Goal: Information Seeking & Learning: Learn about a topic

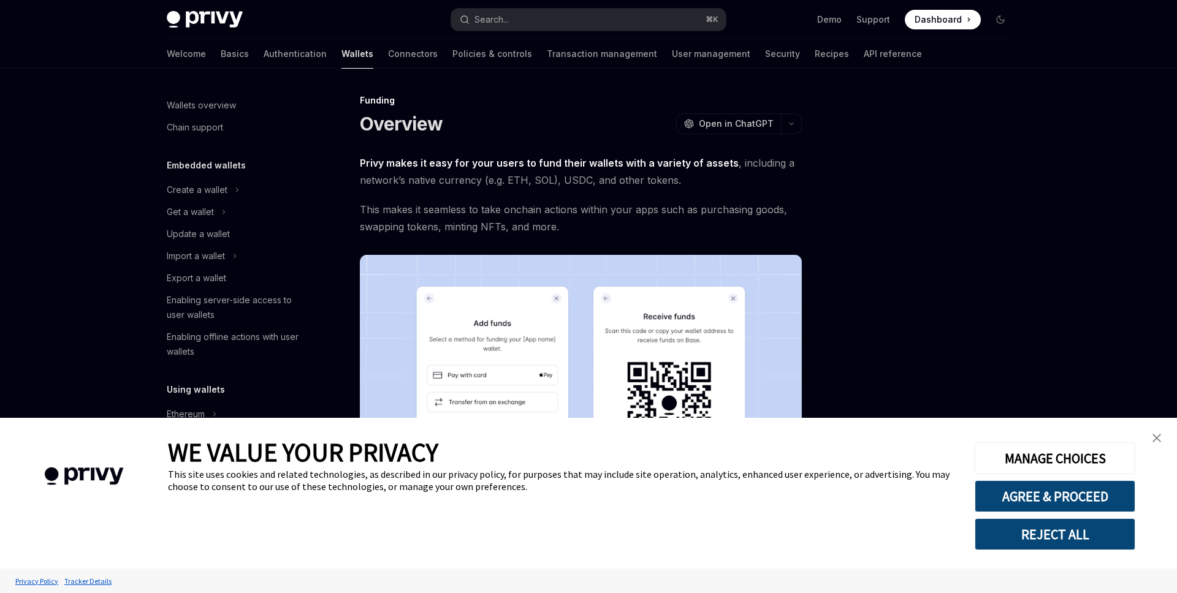
click at [1158, 438] on img "close banner" at bounding box center [1156, 438] width 9 height 9
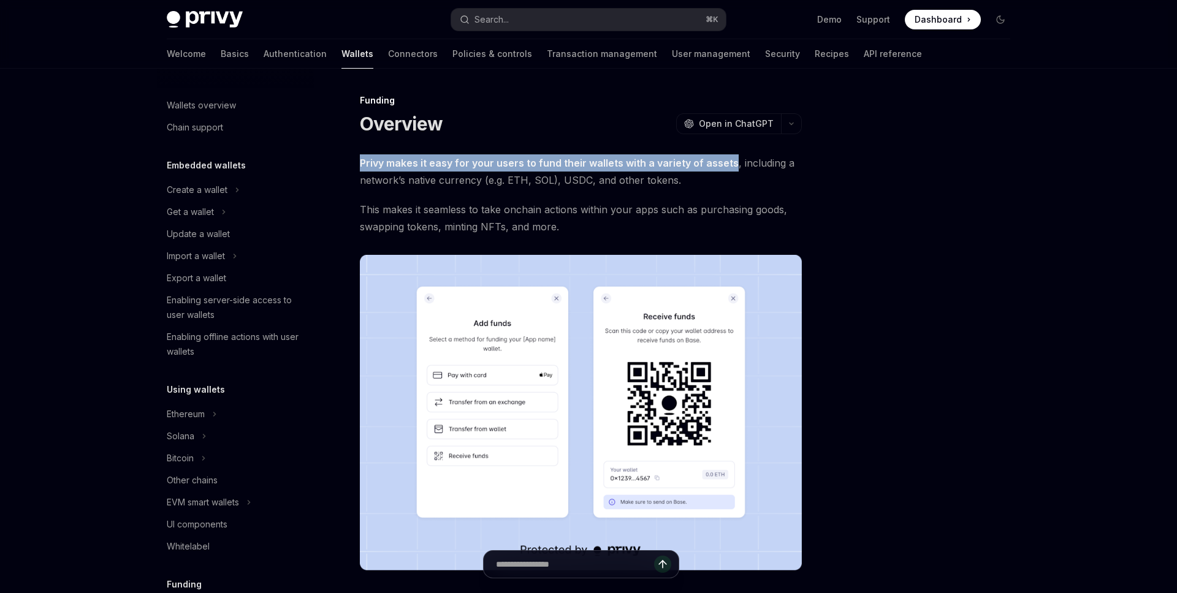
drag, startPoint x: 363, startPoint y: 161, endPoint x: 726, endPoint y: 178, distance: 363.2
click at [726, 162] on div "Funding Overview OpenAI Open in ChatGPT OpenAI Open in ChatGPT Privy makes it e…" at bounding box center [465, 535] width 677 height 884
click at [718, 140] on div at bounding box center [718, 140] width 0 height 0
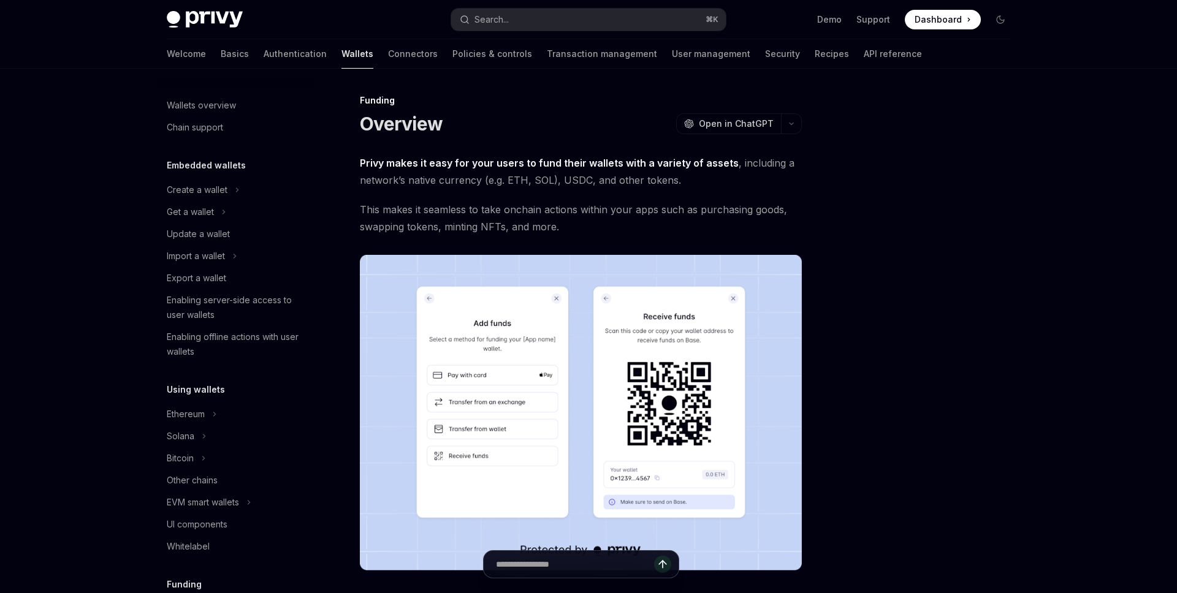
drag, startPoint x: 746, startPoint y: 172, endPoint x: 672, endPoint y: 175, distance: 74.2
click at [746, 172] on span "Privy makes it easy for your users to fund their wallets with a variety of asse…" at bounding box center [581, 171] width 442 height 34
click at [516, 111] on div "Funding Overview OpenAI Open in ChatGPT" at bounding box center [581, 114] width 442 height 40
type textarea "*"
click at [920, 214] on div at bounding box center [926, 343] width 186 height 500
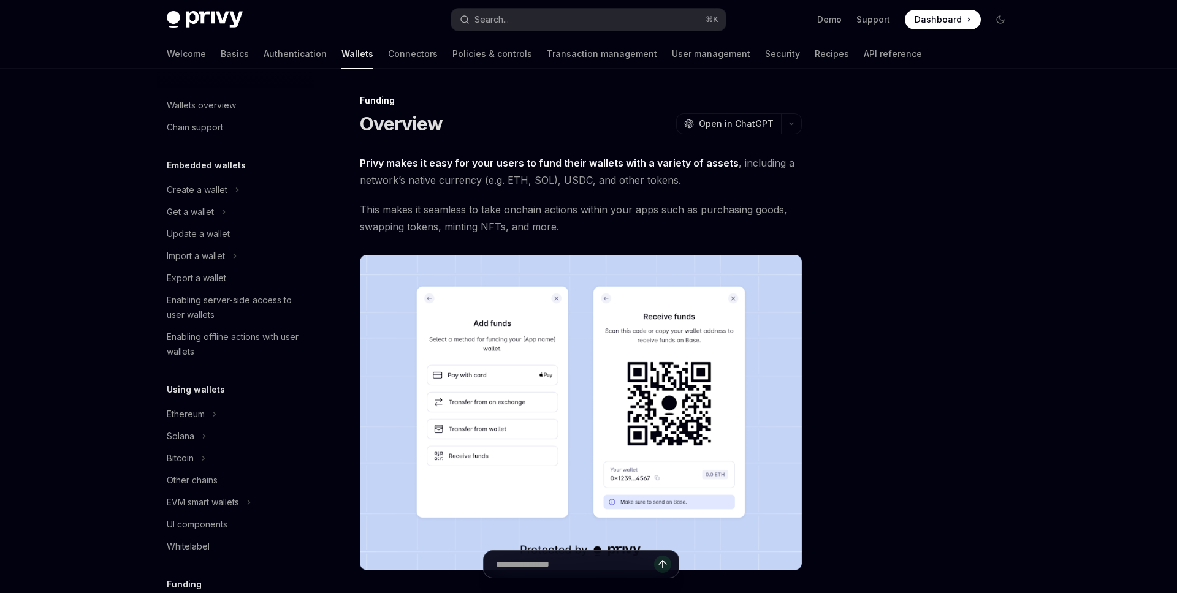
click at [896, 201] on div at bounding box center [926, 343] width 186 height 500
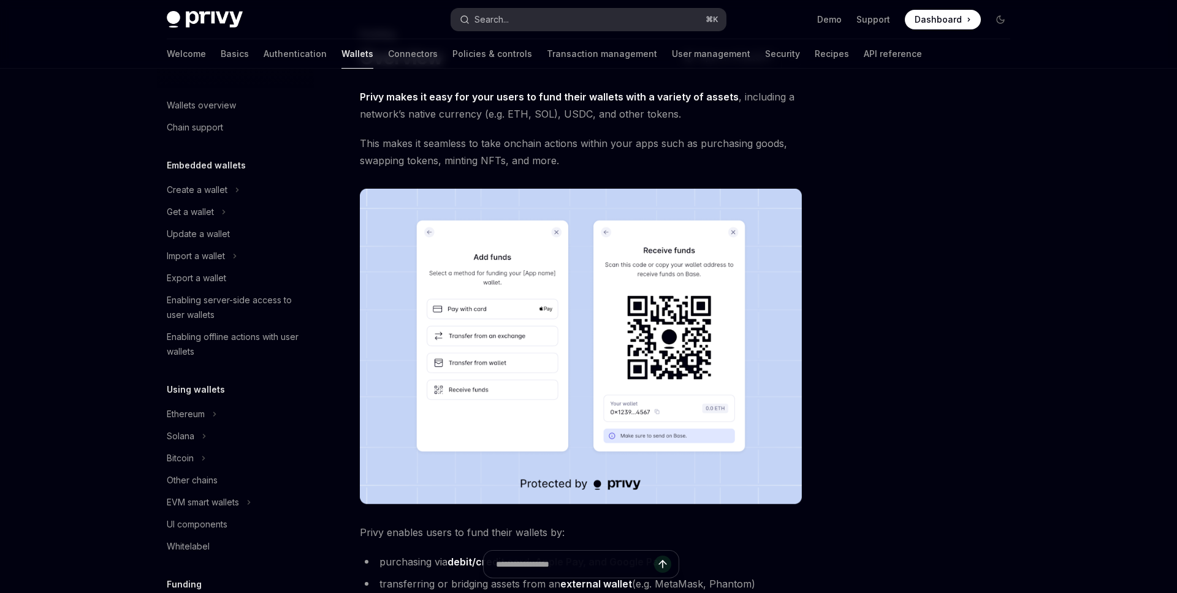
click at [607, 21] on button "Search... ⌘ K" at bounding box center [588, 20] width 275 height 22
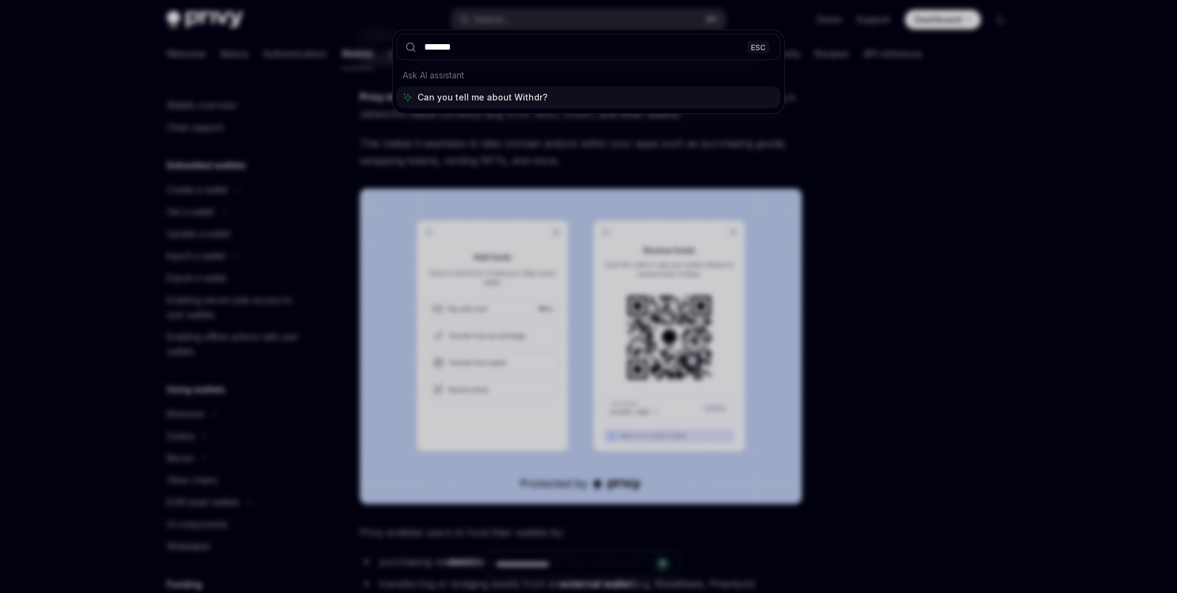
type input "********"
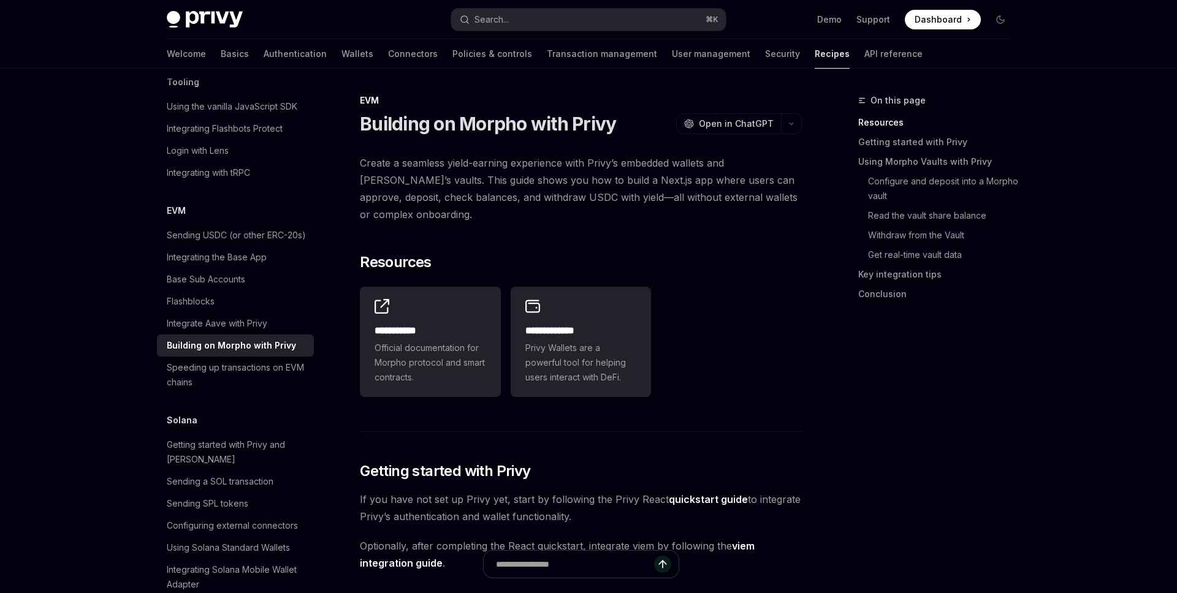
click at [488, 200] on span "Create a seamless yield-earning experience with Privy’s embedded wallets and Mo…" at bounding box center [581, 188] width 442 height 69
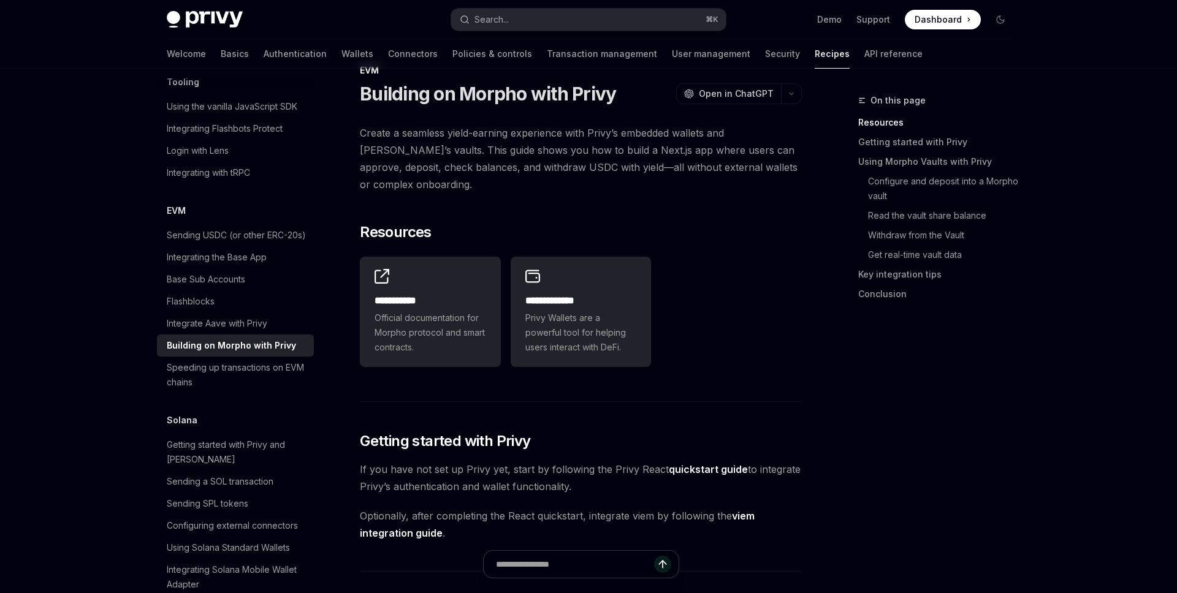
scroll to position [36, 0]
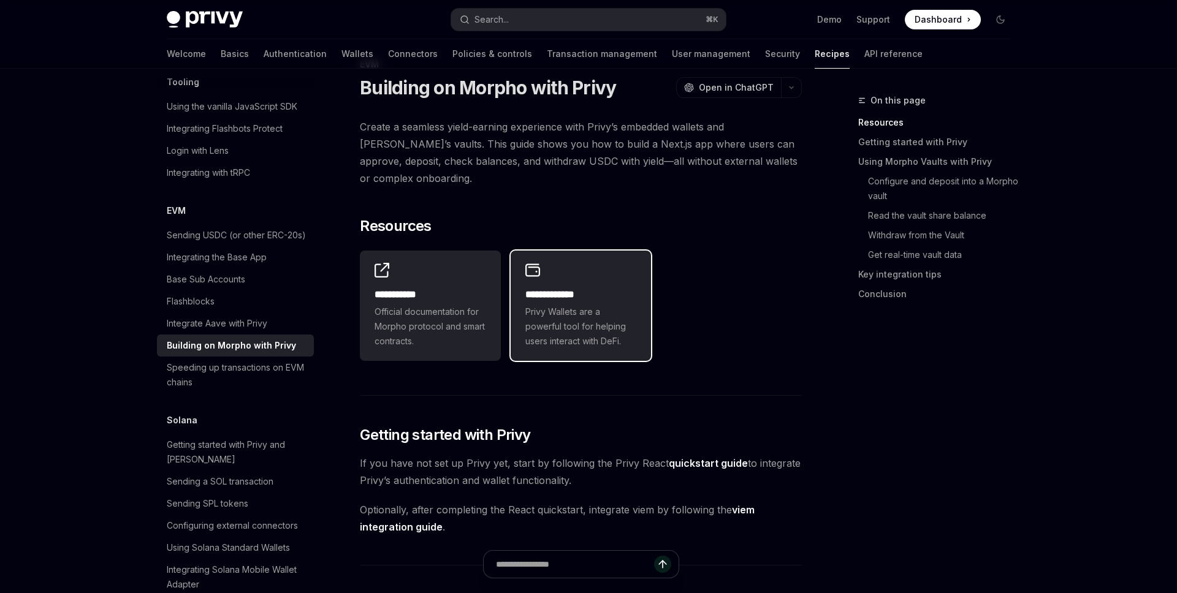
click at [573, 301] on h2 "**********" at bounding box center [581, 294] width 112 height 15
type textarea "*"
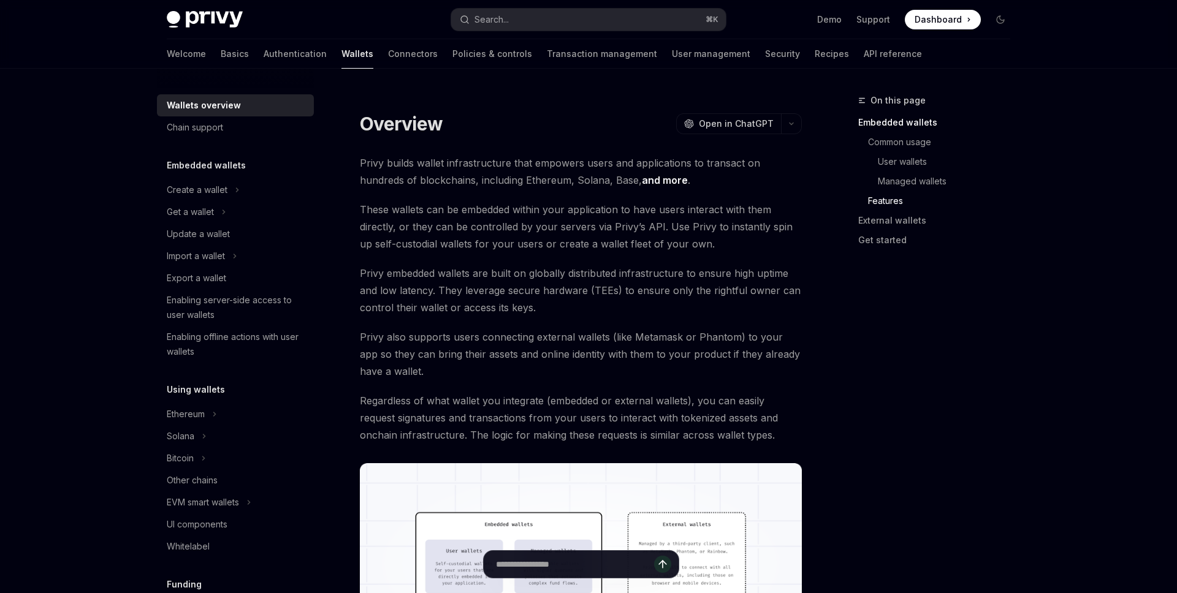
scroll to position [1318, 0]
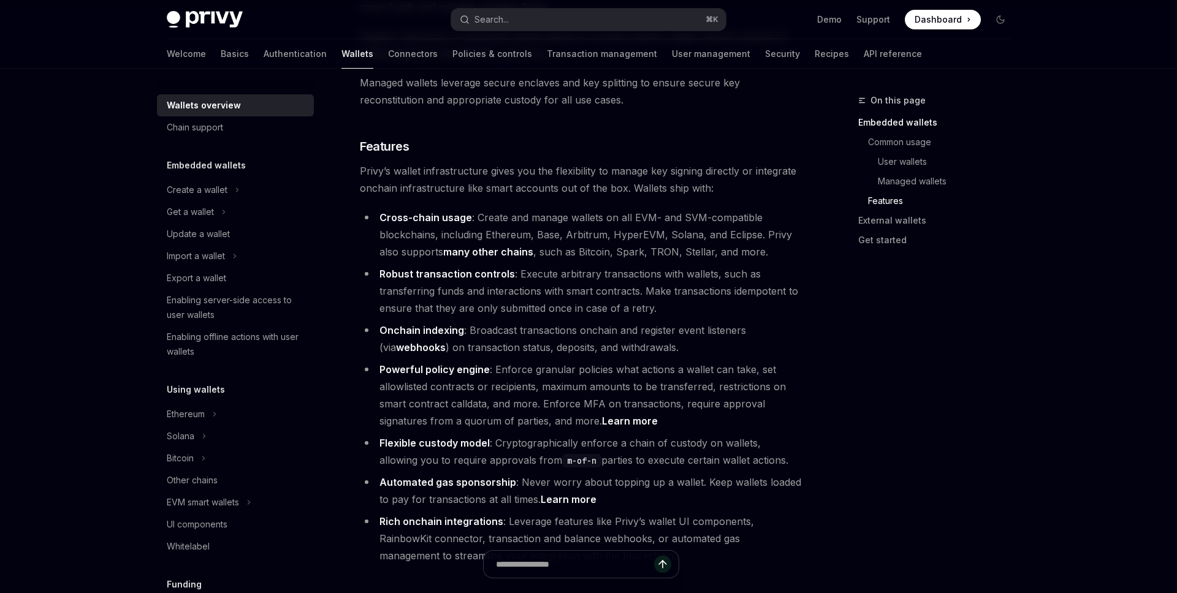
drag, startPoint x: 551, startPoint y: 260, endPoint x: 523, endPoint y: 278, distance: 33.1
click at [550, 265] on li "Robust transaction controls : Execute arbitrary transactions with wallets, such…" at bounding box center [581, 290] width 442 height 51
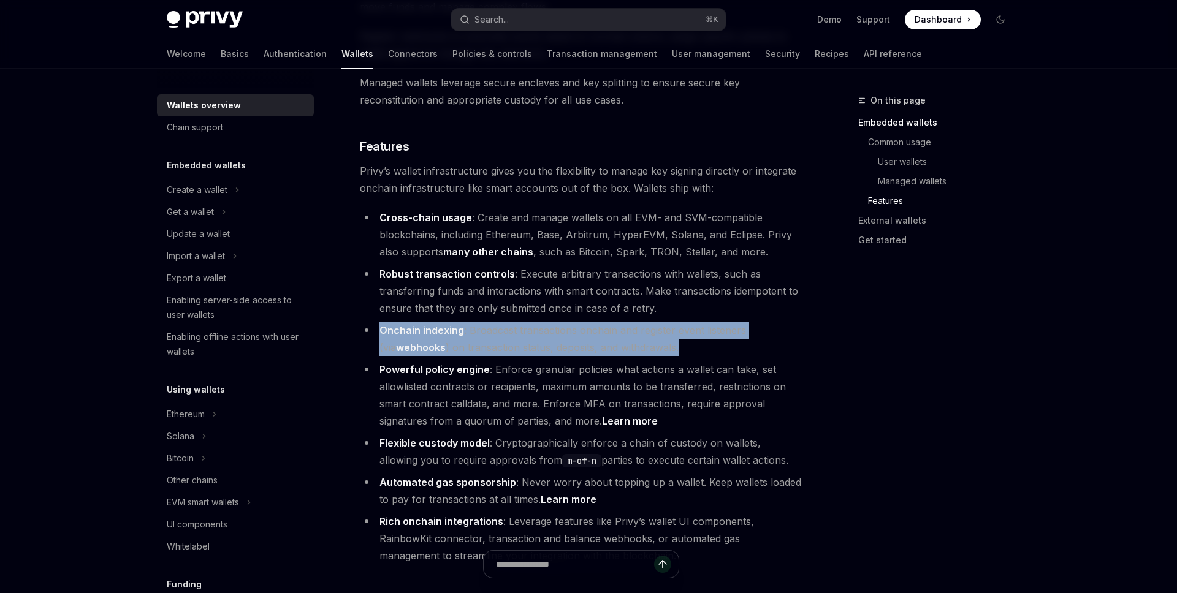
drag, startPoint x: 381, startPoint y: 277, endPoint x: 665, endPoint y: 297, distance: 284.4
click at [666, 322] on li "Onchain indexing : Broadcast transactions onchain and register event listeners …" at bounding box center [581, 339] width 442 height 34
click at [658, 303] on div at bounding box center [658, 303] width 0 height 0
click at [690, 322] on li "Onchain indexing : Broadcast transactions onchain and register event listeners …" at bounding box center [581, 339] width 442 height 34
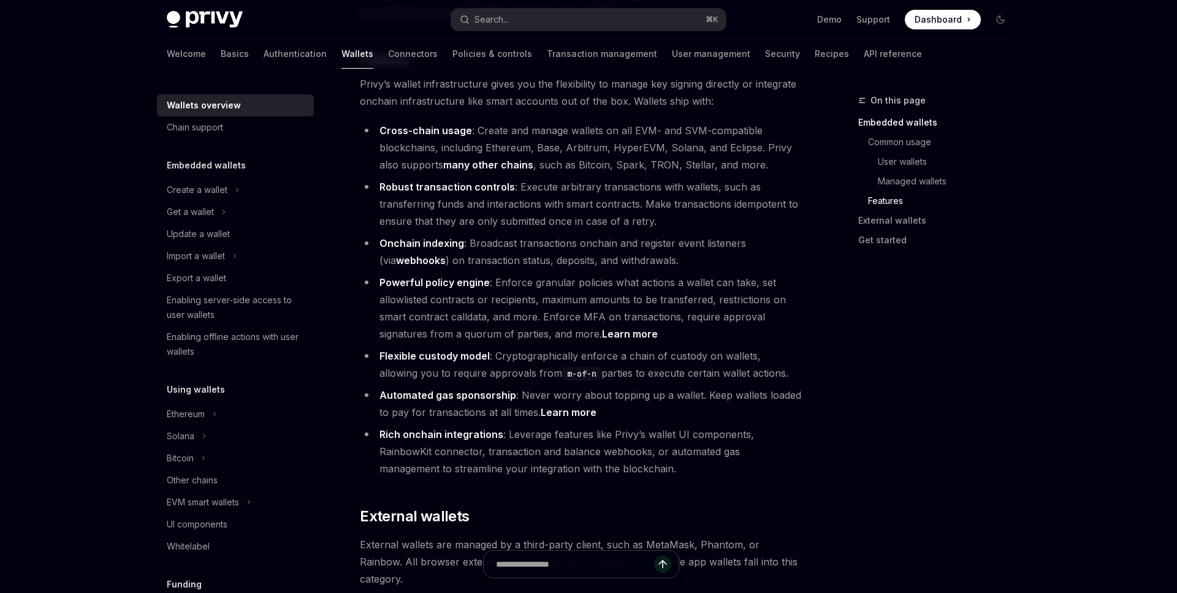
click at [666, 274] on li "Powerful policy engine : Enforce granular policies what actions a wallet can ta…" at bounding box center [581, 308] width 442 height 69
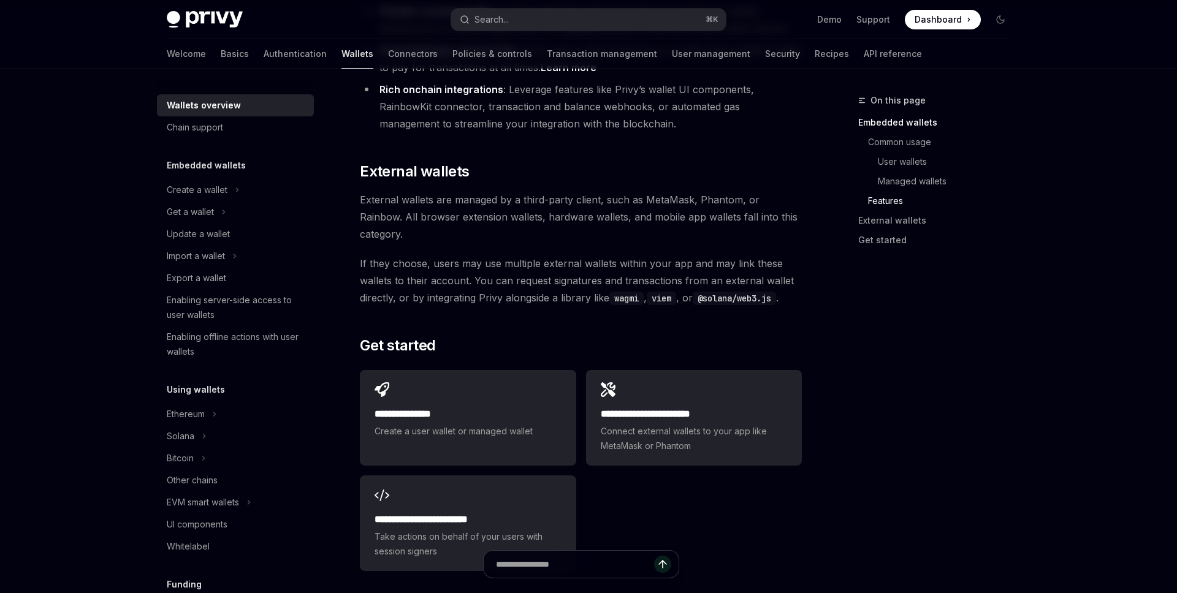
scroll to position [1752, 0]
click at [534, 253] on span "If they choose, users may use multiple external wallets within your app and may…" at bounding box center [581, 278] width 442 height 51
click at [504, 25] on div "Search..." at bounding box center [491, 19] width 34 height 15
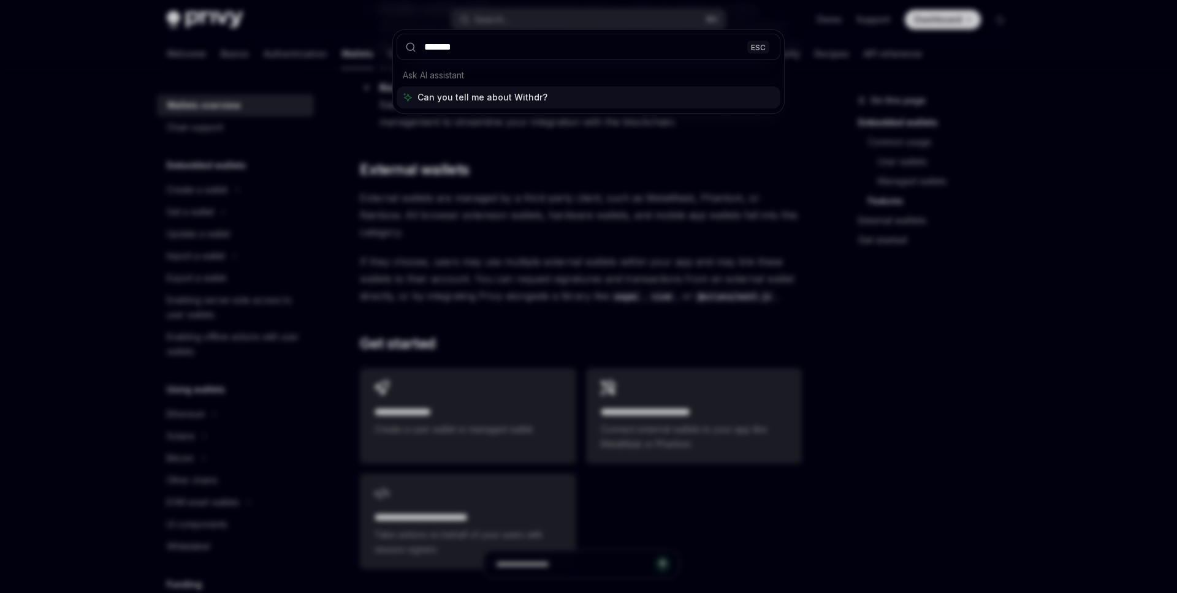
type input "********"
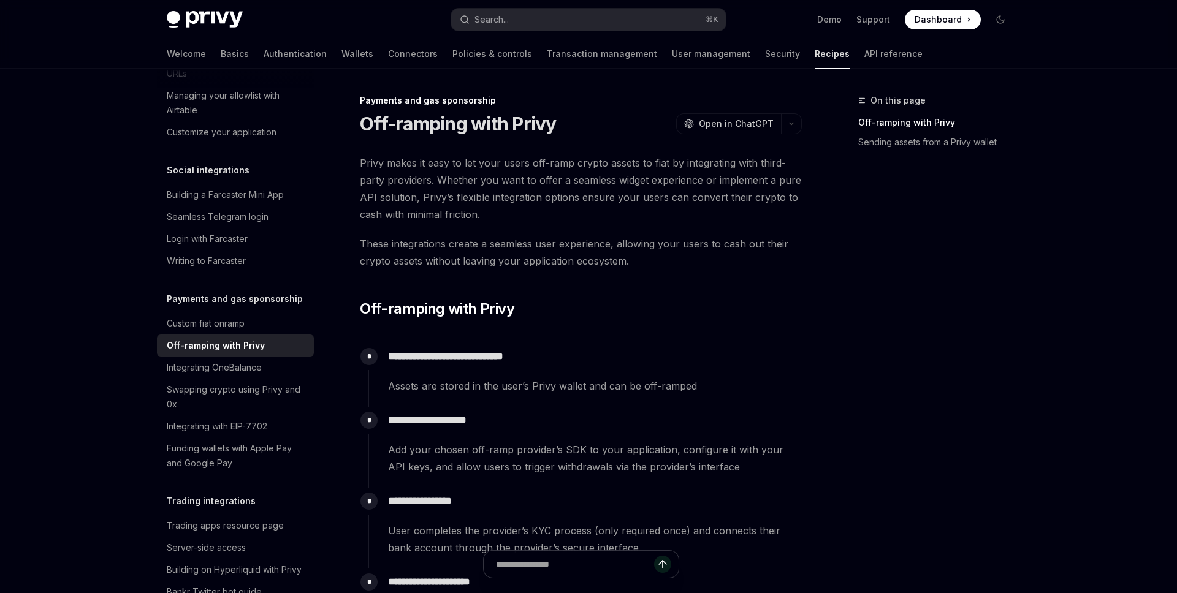
type textarea "*"
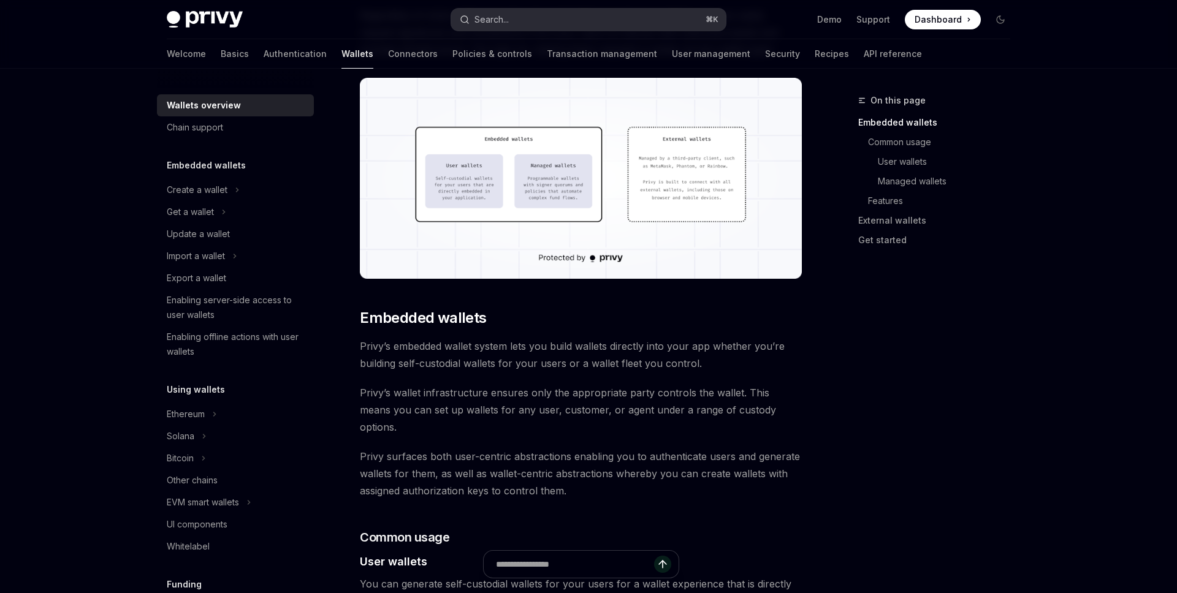
scroll to position [376, 0]
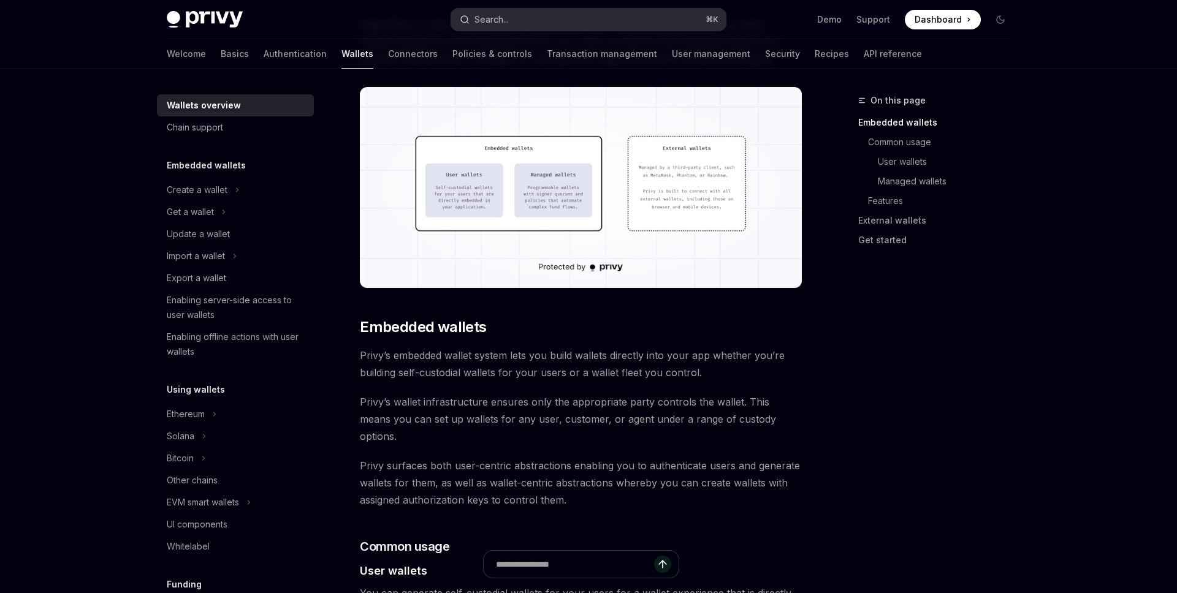
click at [521, 15] on button "Search... ⌘ K" at bounding box center [588, 20] width 275 height 22
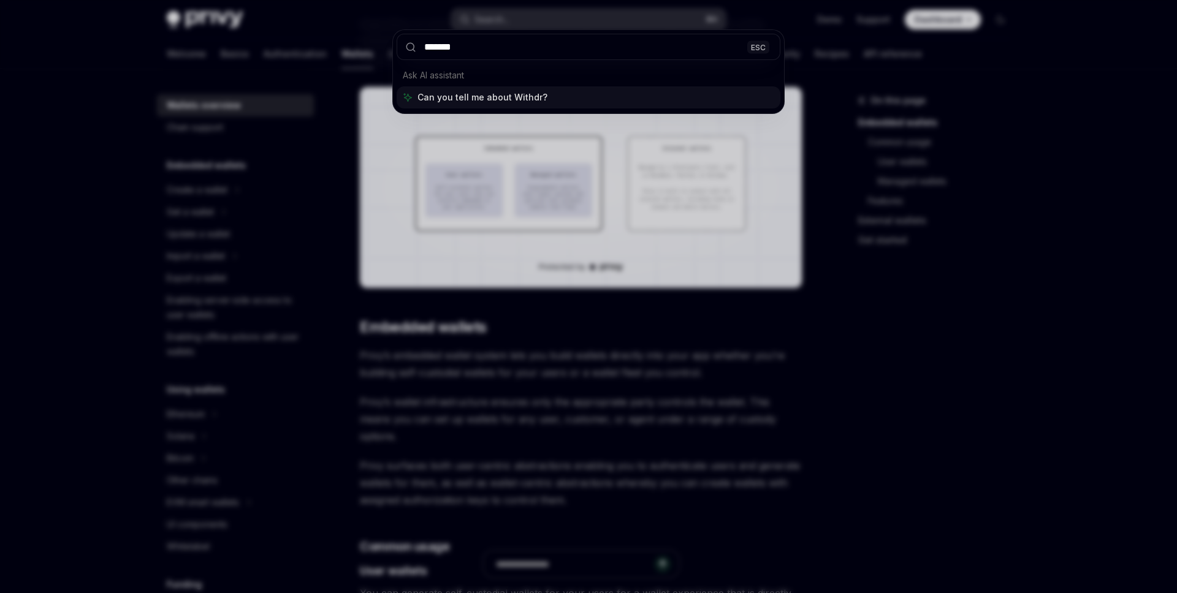
type input "********"
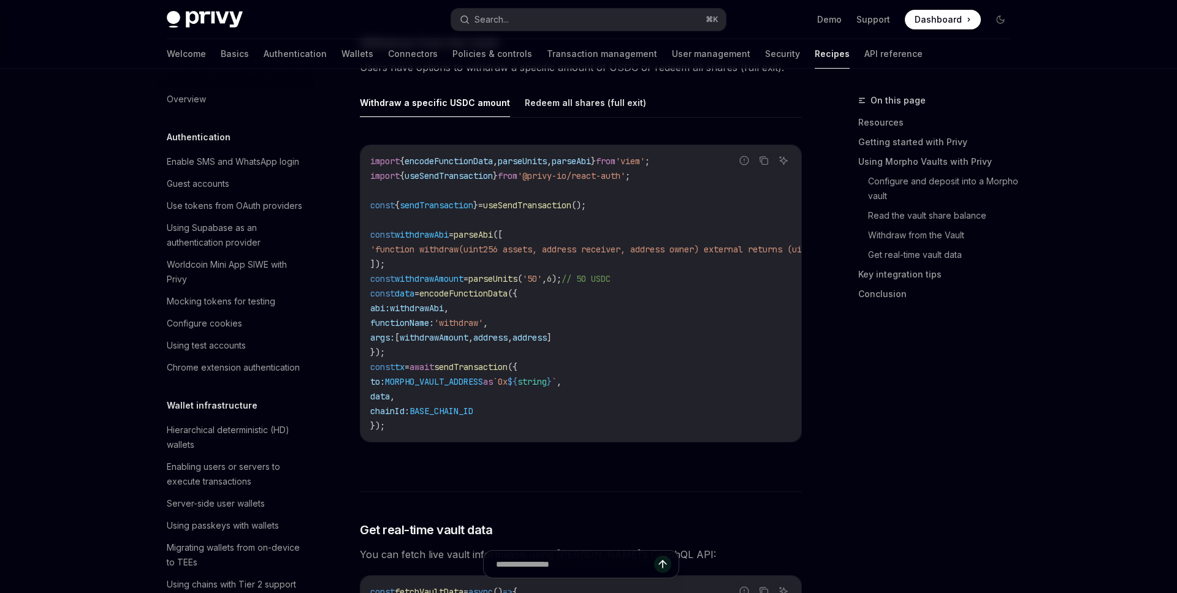
scroll to position [1614, 0]
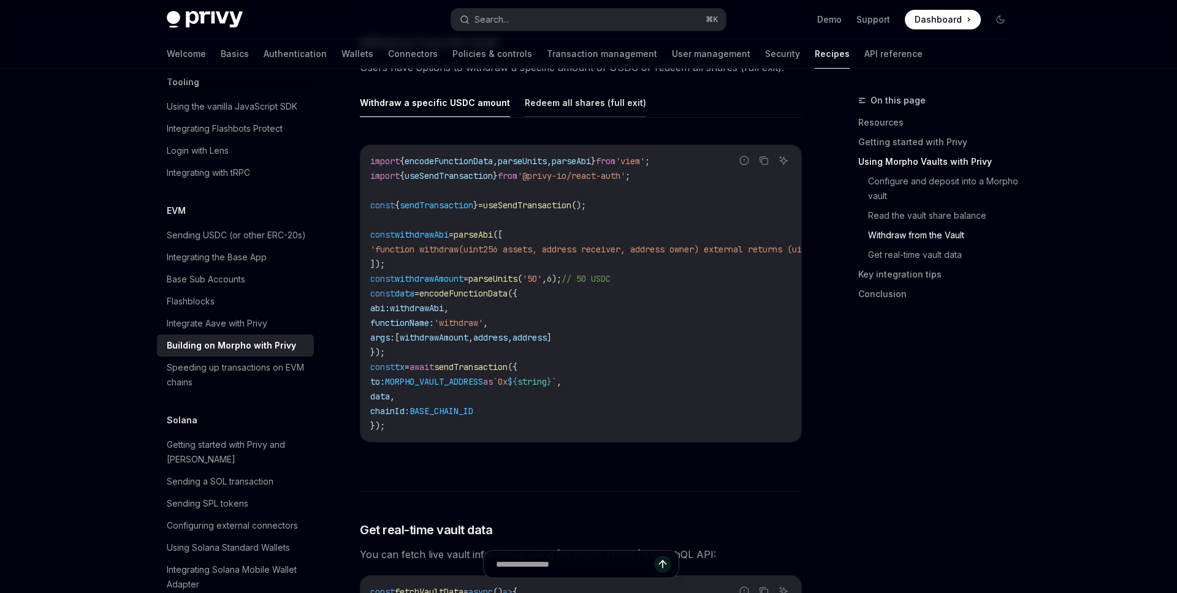
click at [570, 91] on button "Redeem all shares (full exit)" at bounding box center [585, 102] width 121 height 29
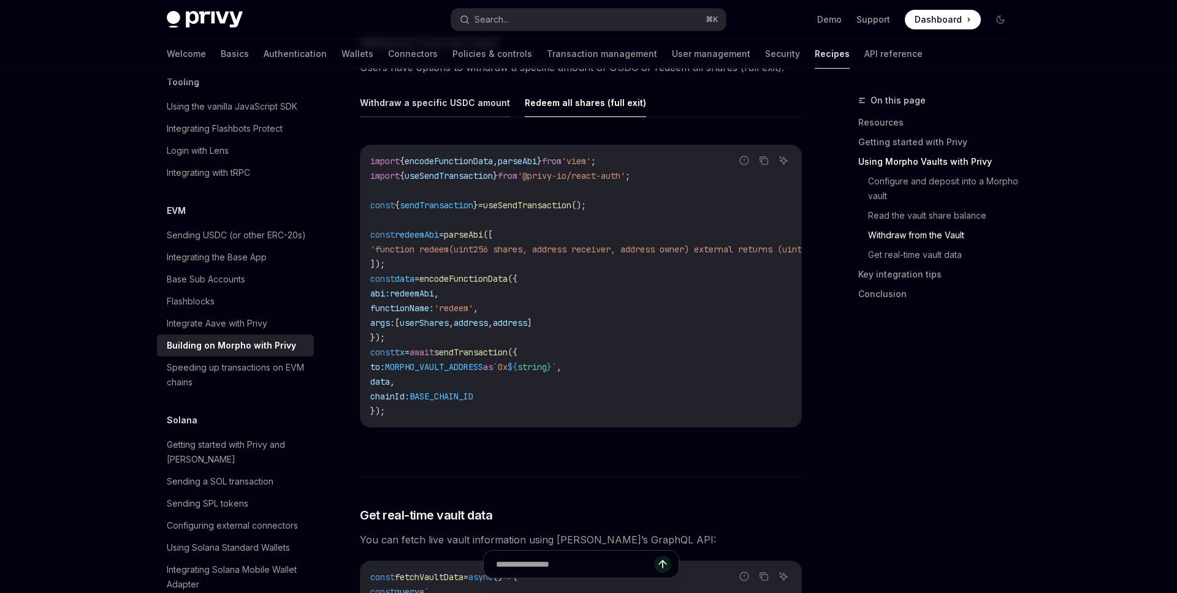
click at [426, 92] on button "Withdraw a specific USDC amount" at bounding box center [435, 102] width 150 height 29
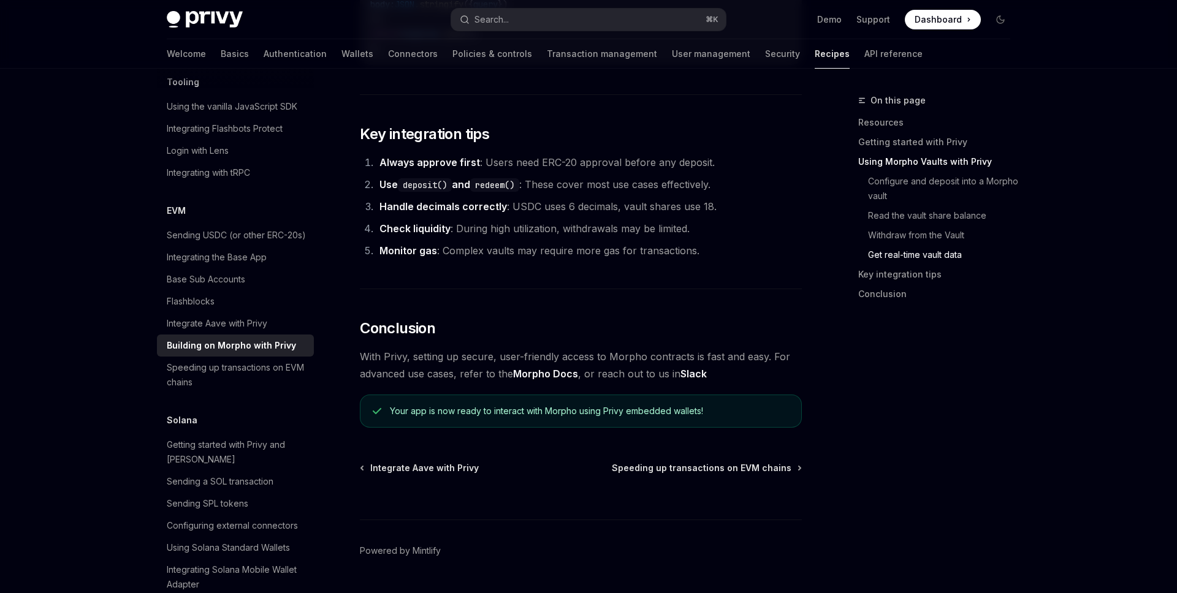
scroll to position [2977, 0]
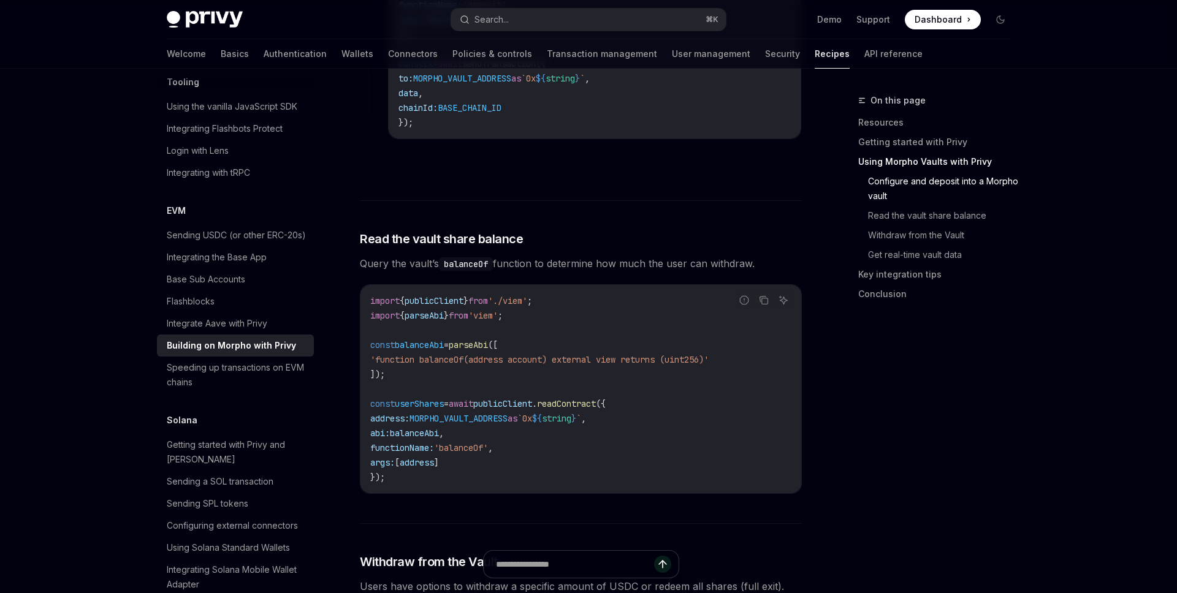
type textarea "*"
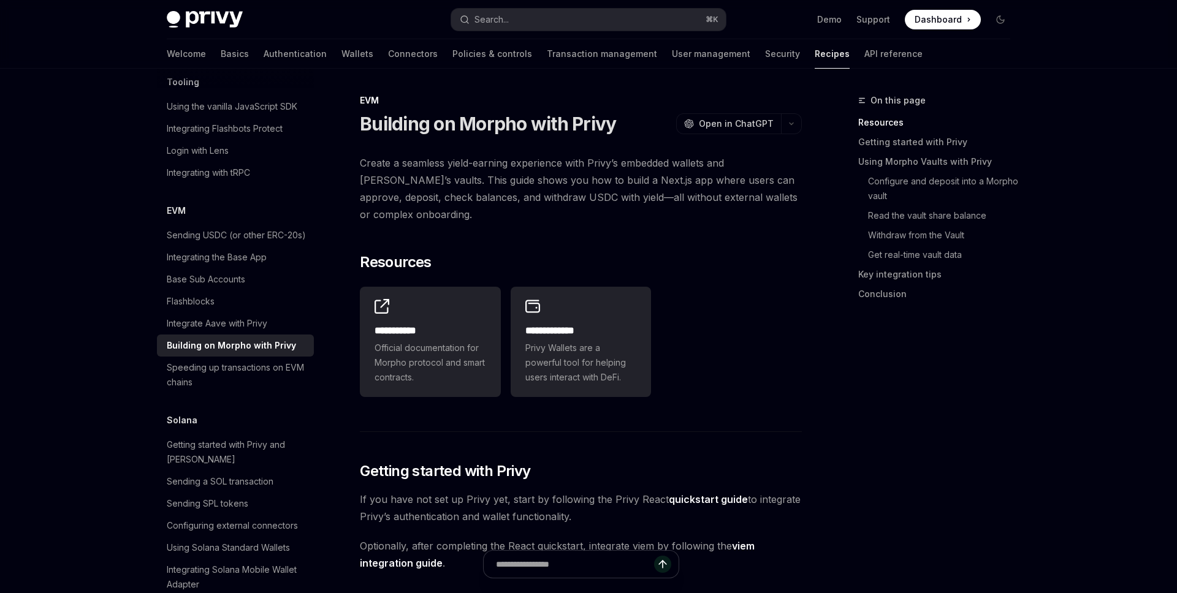
click at [671, 188] on span "Create a seamless yield-earning experience with Privy’s embedded wallets and Mo…" at bounding box center [581, 188] width 442 height 69
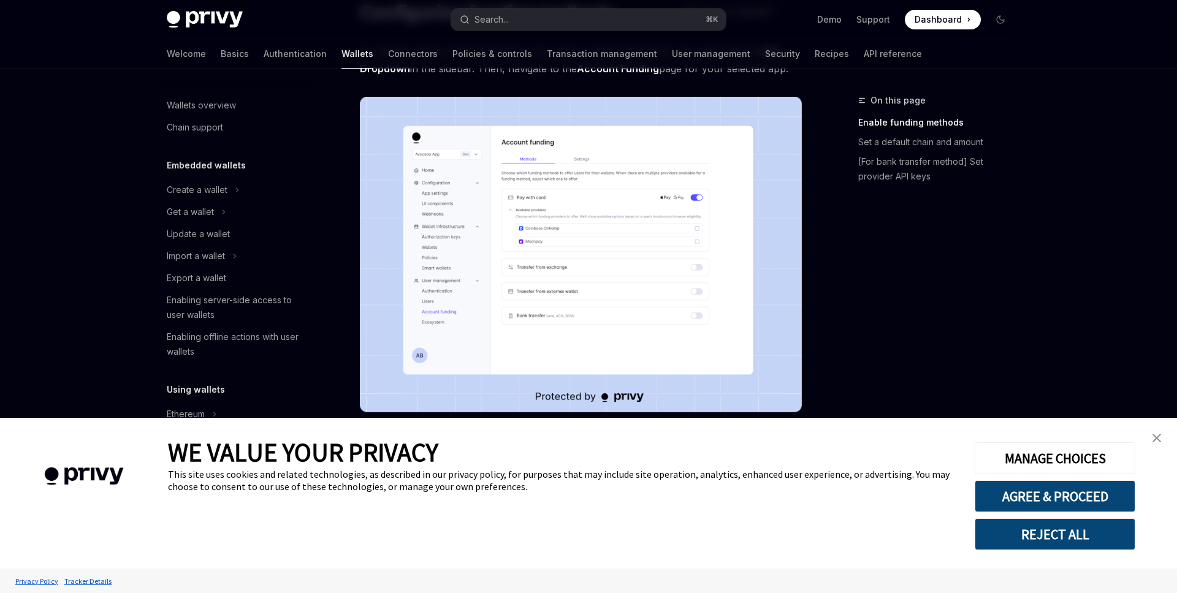
scroll to position [322, 0]
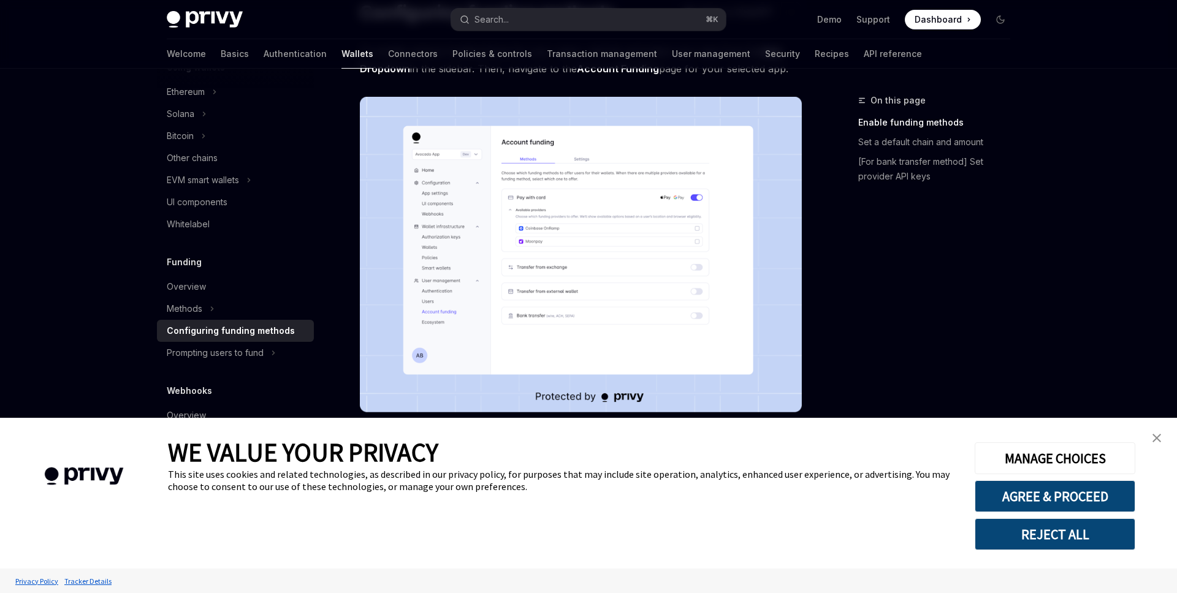
drag, startPoint x: 1156, startPoint y: 438, endPoint x: 920, endPoint y: 374, distance: 244.4
click at [1156, 438] on img "close banner" at bounding box center [1156, 438] width 9 height 9
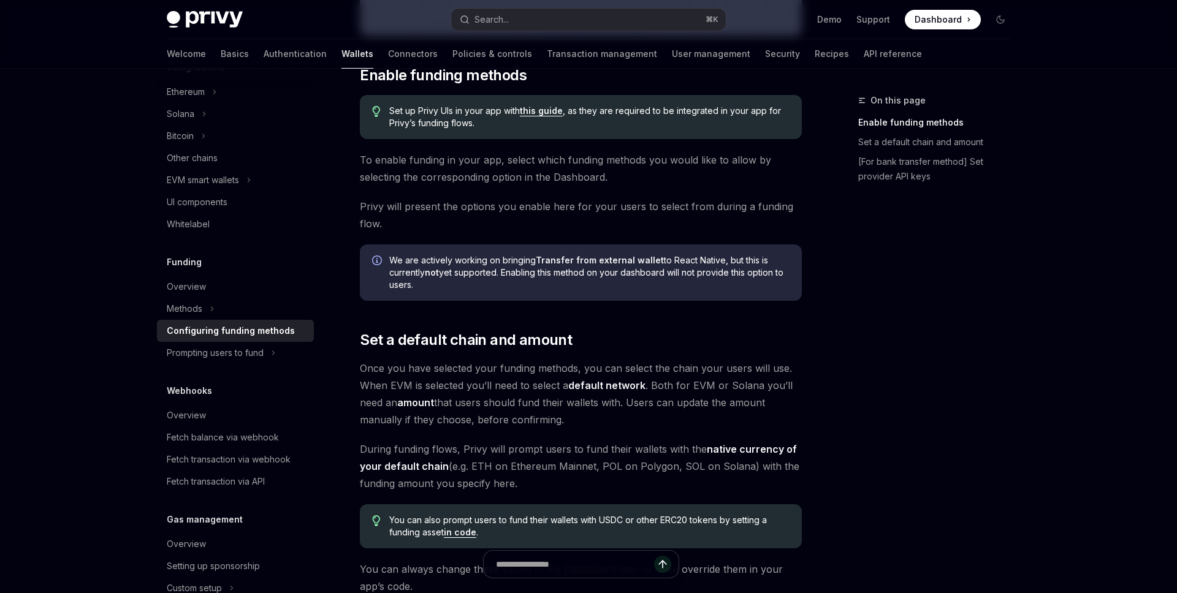
scroll to position [0, 0]
